Goal: Transaction & Acquisition: Purchase product/service

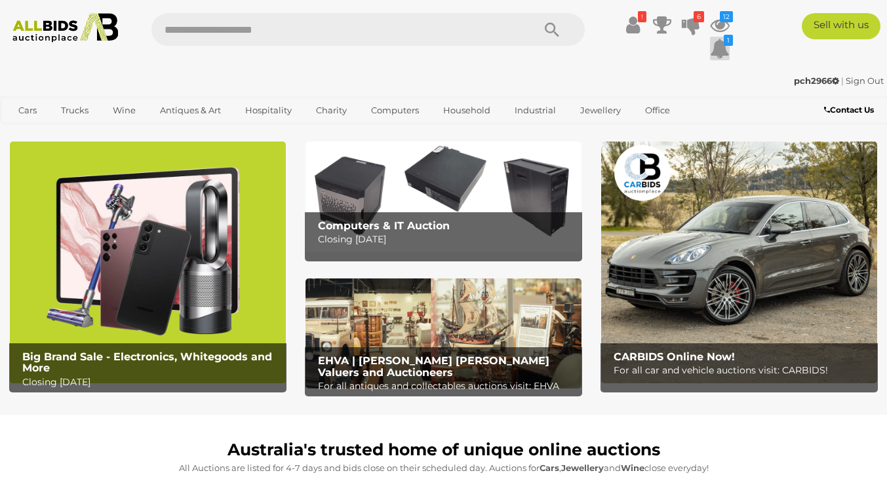
click at [723, 47] on icon at bounding box center [720, 49] width 20 height 24
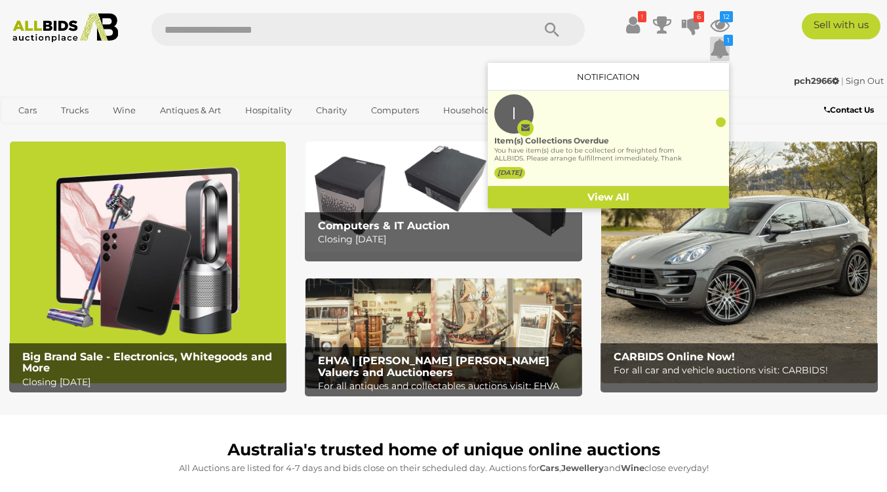
click at [557, 148] on div "You have item(s) due to be collected or freighted from ALLBIDS. Please arrange …" at bounding box center [588, 156] width 189 height 18
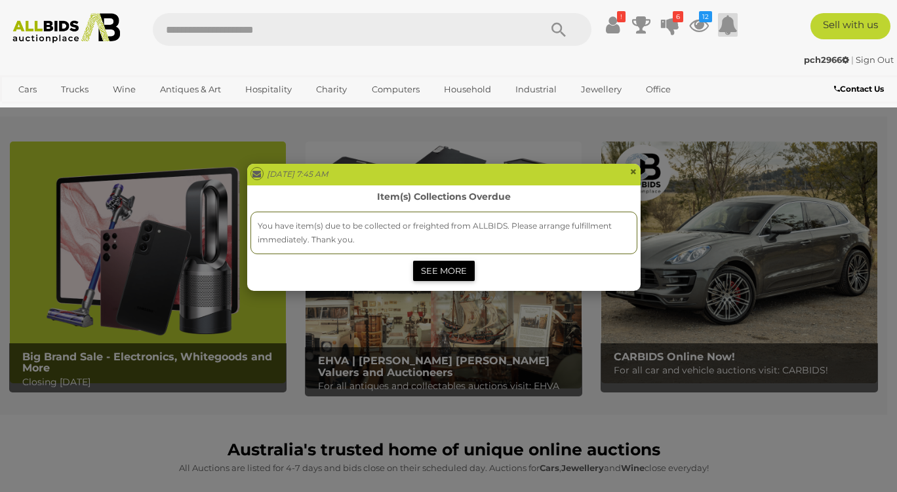
click at [434, 271] on link "SEE MORE" at bounding box center [444, 271] width 62 height 20
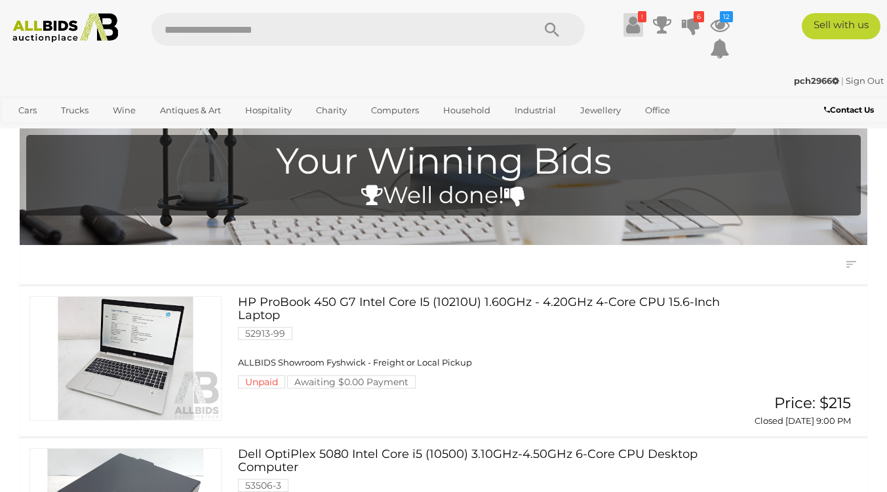
click at [633, 31] on icon at bounding box center [633, 25] width 14 height 24
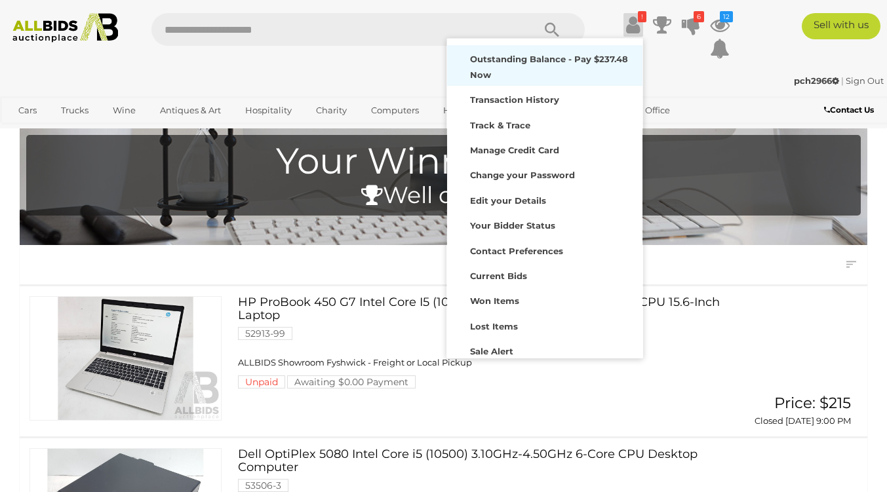
click at [532, 62] on strong "Outstanding Balance - Pay $237.48 Now" at bounding box center [549, 67] width 158 height 26
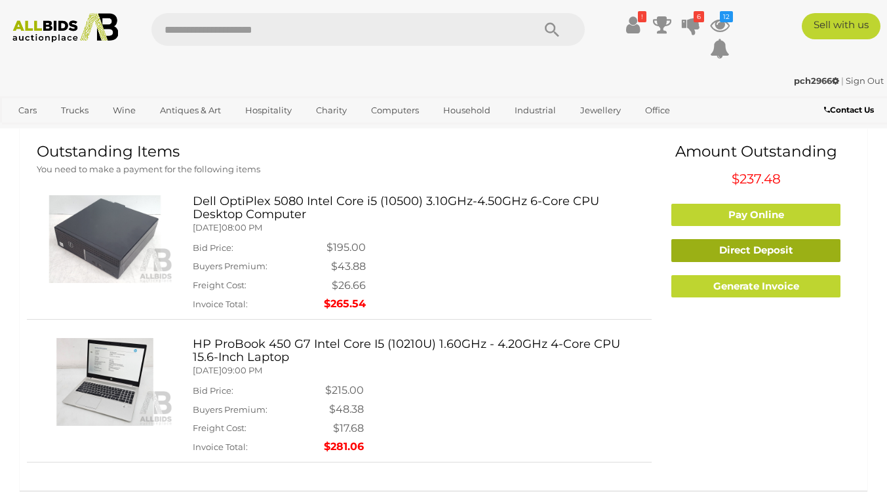
click at [758, 255] on link "Direct Deposit" at bounding box center [755, 250] width 169 height 23
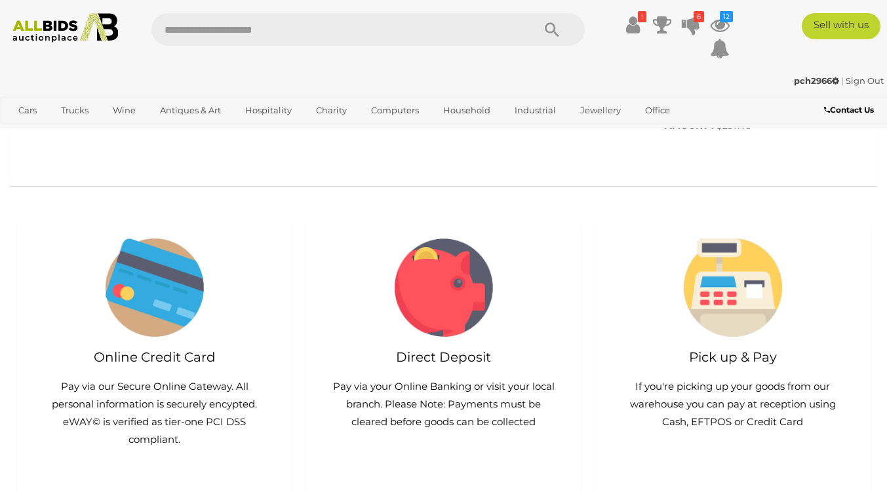
scroll to position [807, 0]
